Goal: Find specific page/section: Find specific page/section

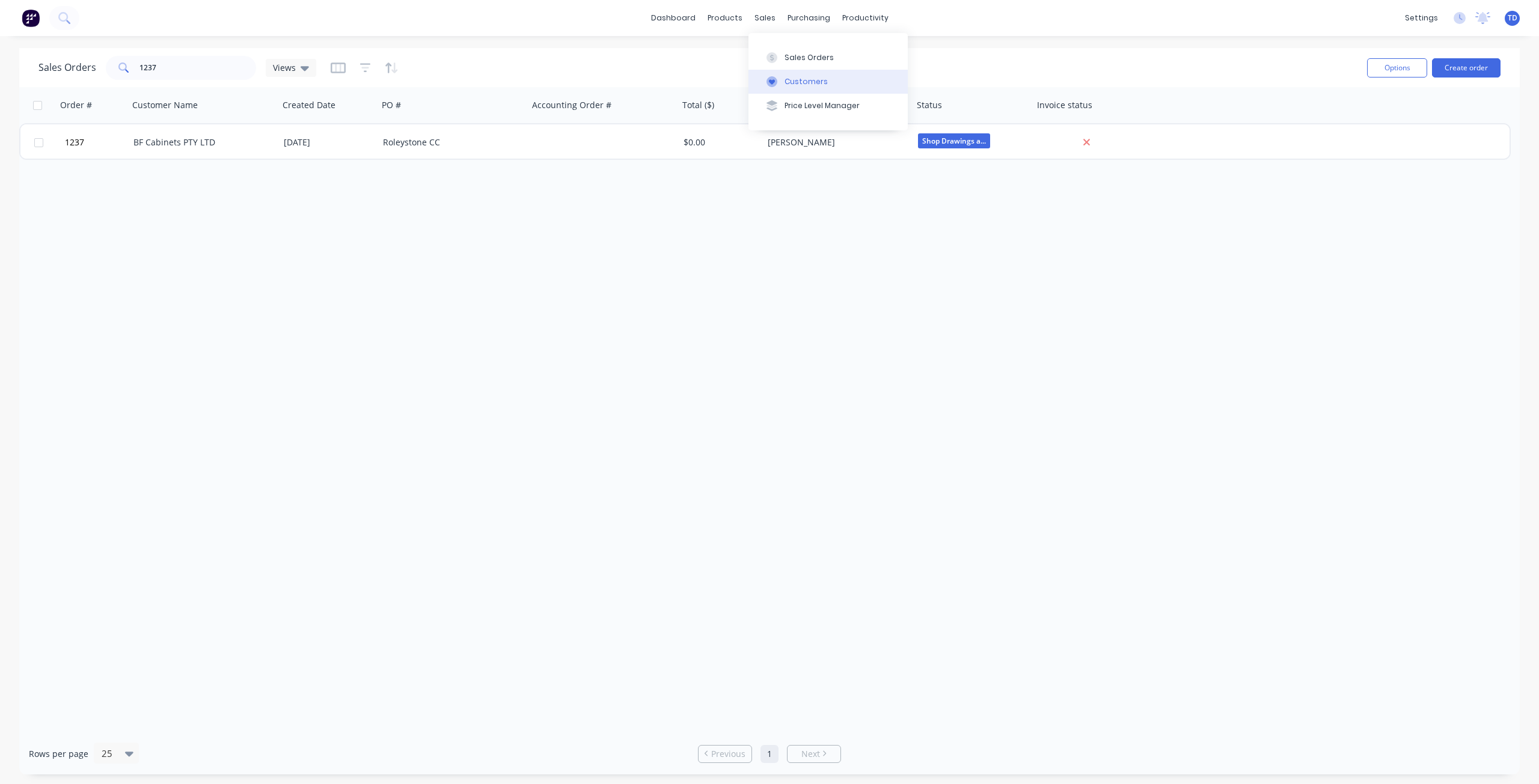
click at [798, 89] on button "Customers" at bounding box center [828, 81] width 159 height 24
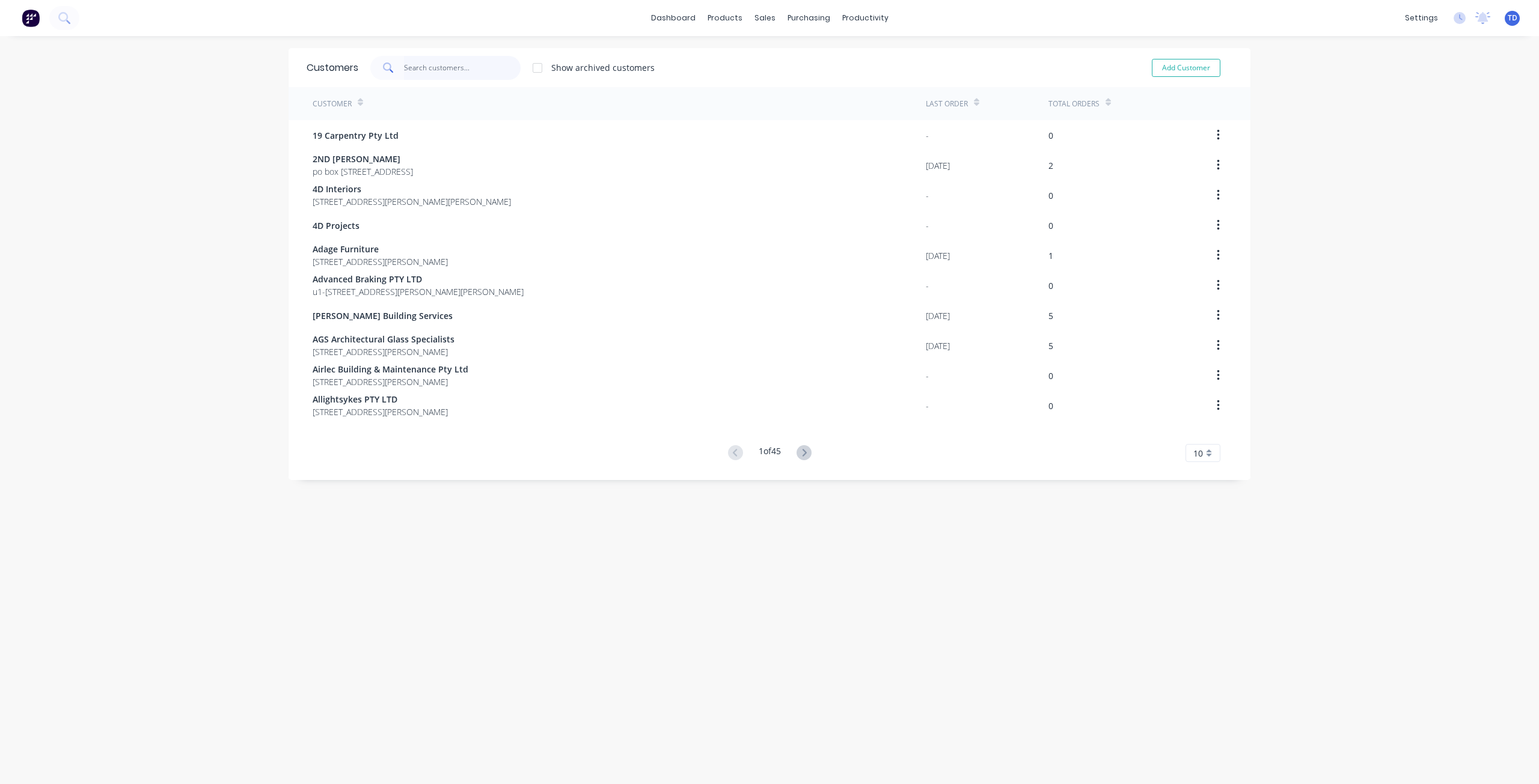
click at [459, 71] on input "text" at bounding box center [462, 68] width 117 height 24
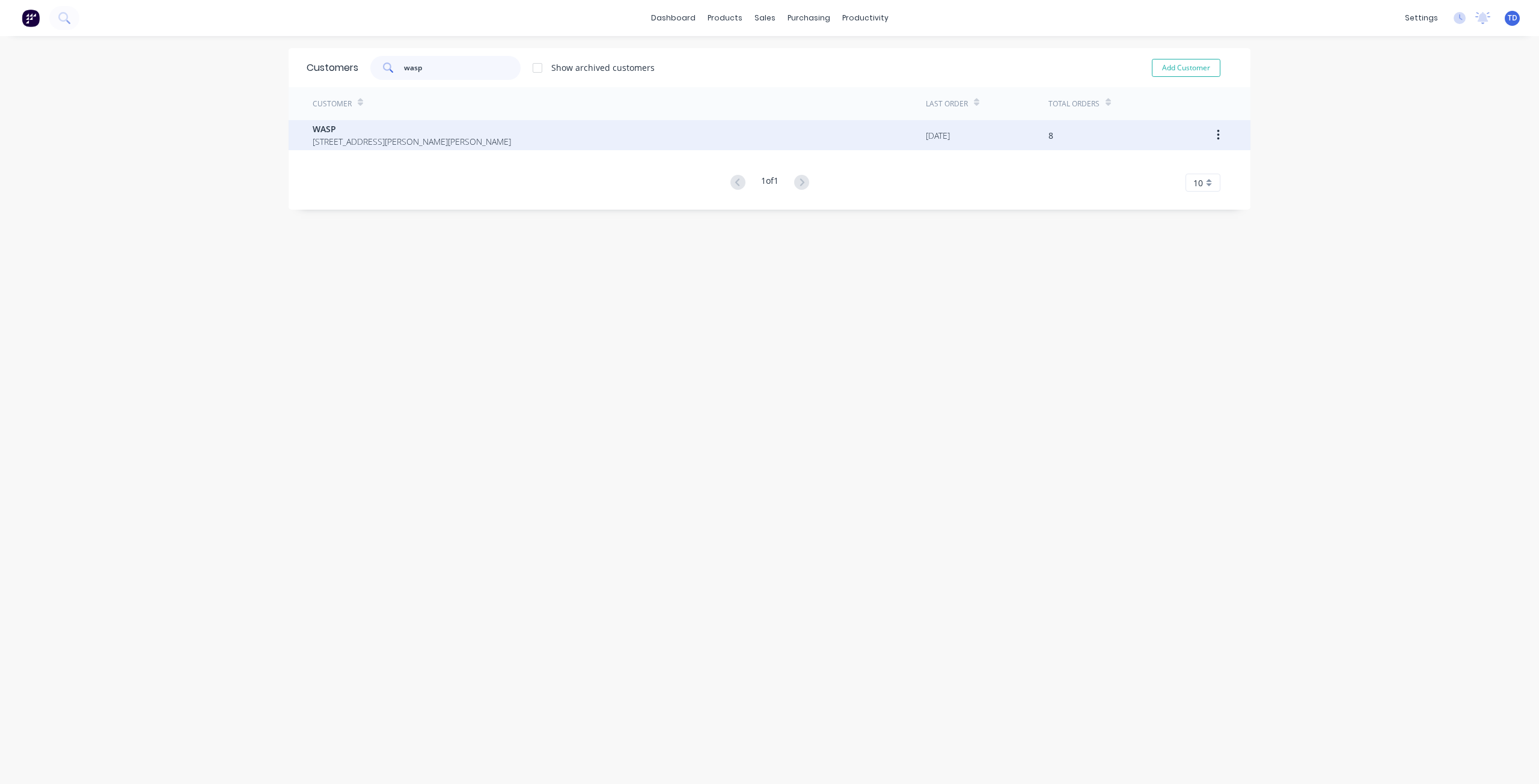
type input "wasp"
click at [405, 141] on span "[STREET_ADDRESS][PERSON_NAME][PERSON_NAME]" at bounding box center [412, 141] width 199 height 12
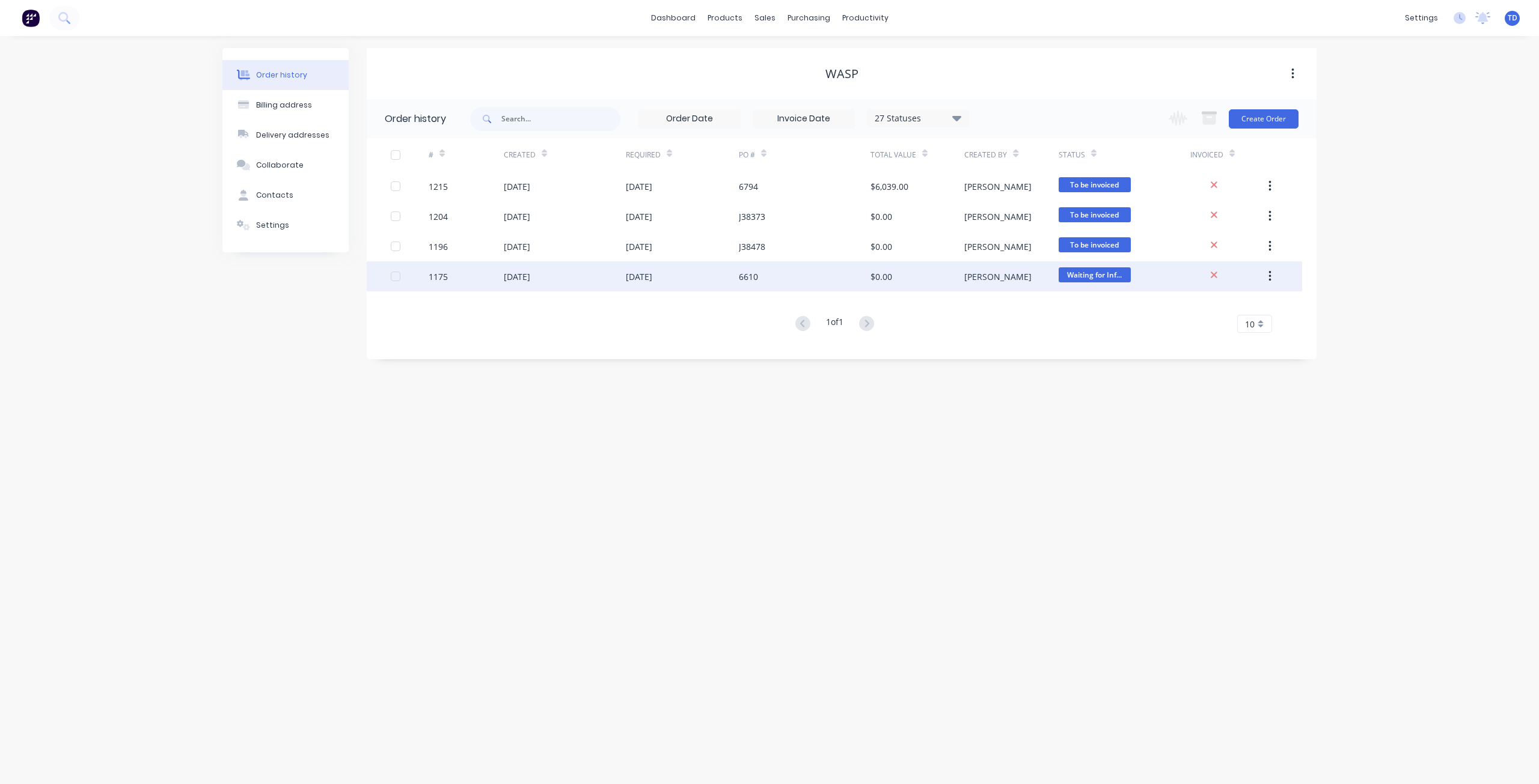
click at [711, 272] on div "[DATE]" at bounding box center [682, 276] width 113 height 30
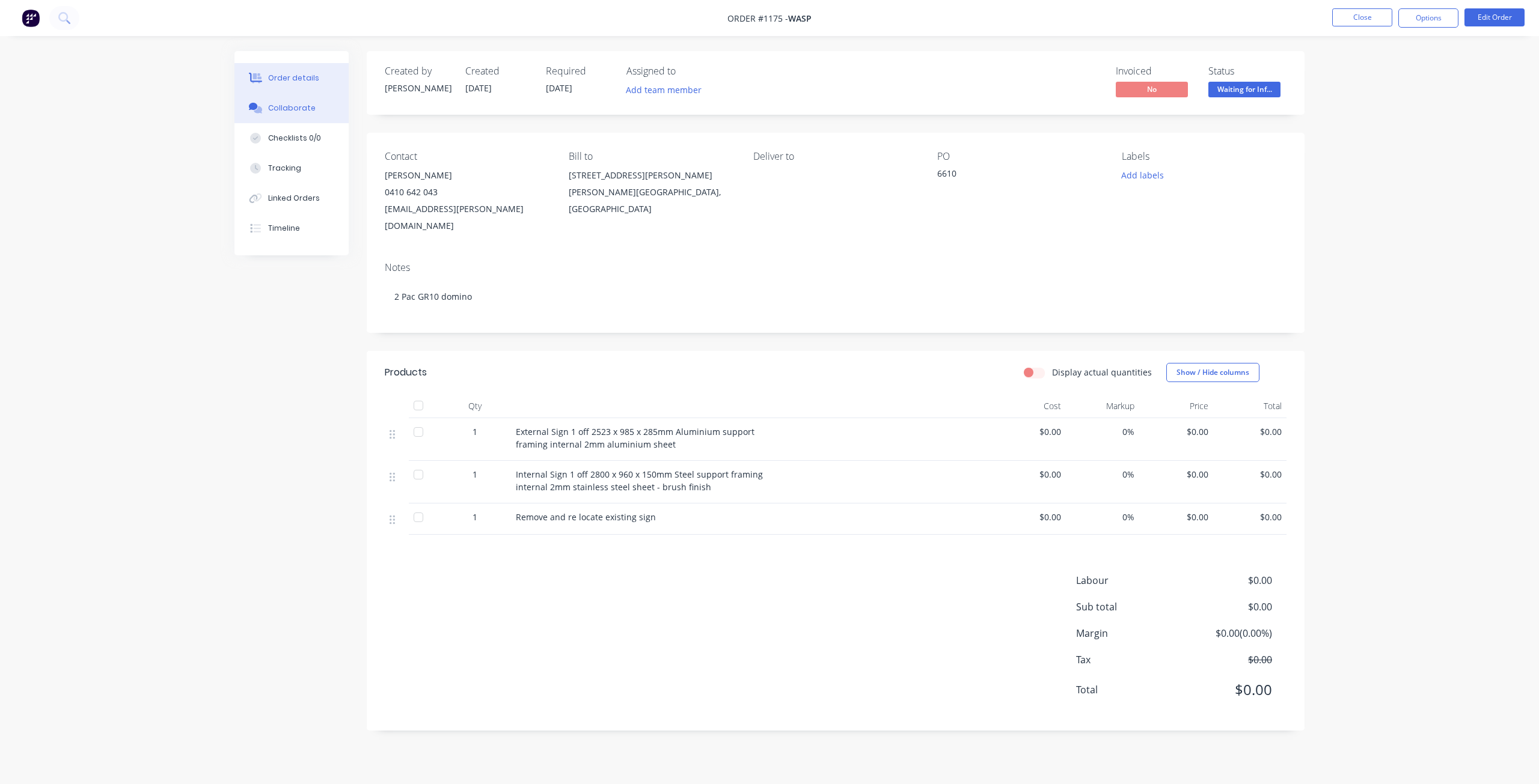
click at [308, 104] on div "Collaborate" at bounding box center [291, 108] width 47 height 11
